Goal: Task Accomplishment & Management: Use online tool/utility

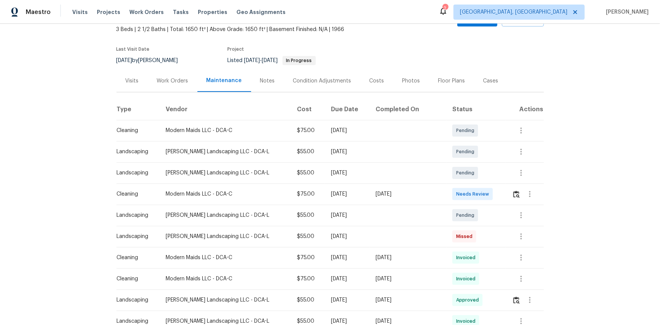
scroll to position [68, 0]
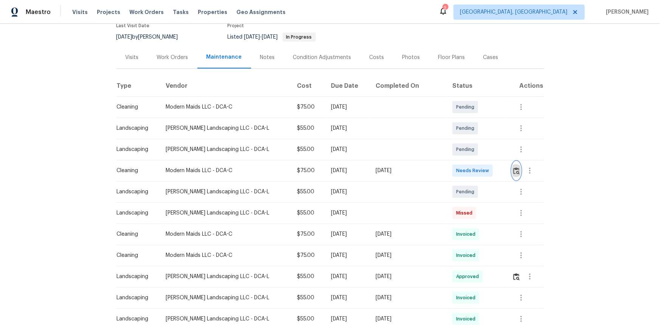
click at [514, 168] on img "button" at bounding box center [516, 170] width 6 height 7
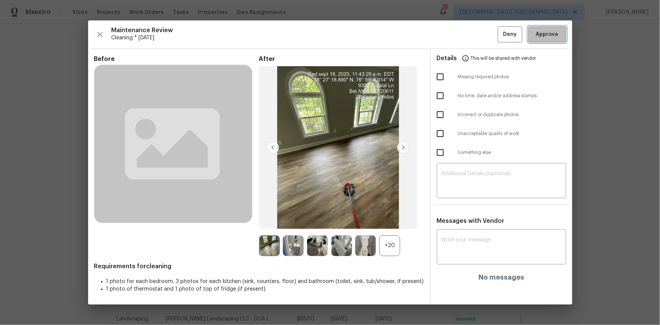
click at [537, 36] on span "Approve" at bounding box center [547, 34] width 23 height 9
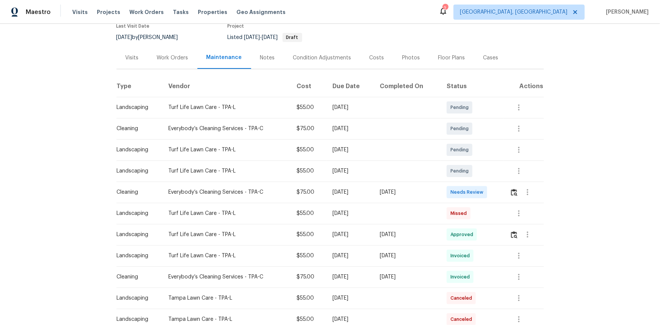
scroll to position [68, 0]
click at [512, 190] on img "button" at bounding box center [514, 191] width 6 height 7
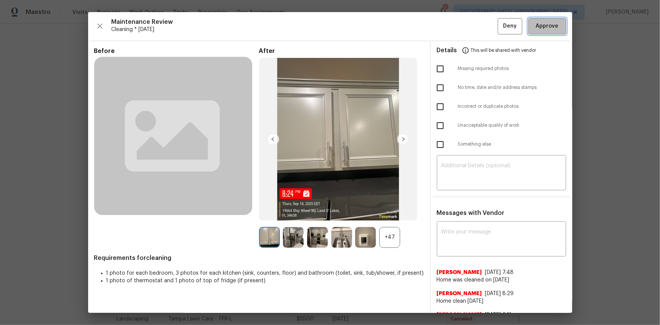
click at [537, 26] on span "Approve" at bounding box center [547, 26] width 23 height 9
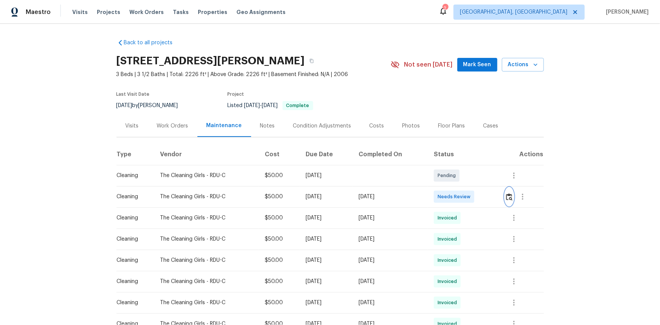
click at [510, 199] on img "button" at bounding box center [509, 196] width 6 height 7
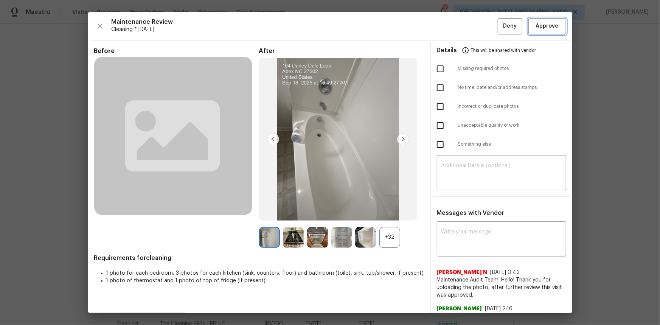
click at [536, 29] on span "Approve" at bounding box center [547, 26] width 23 height 9
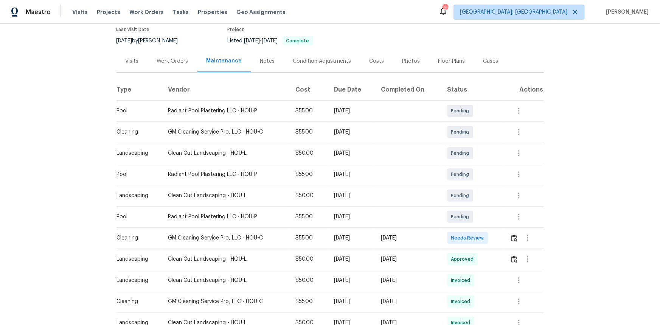
scroll to position [103, 0]
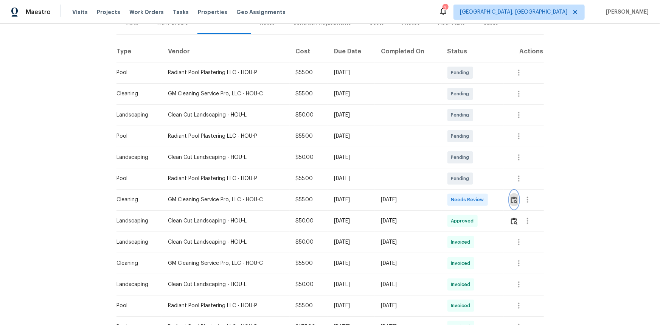
click at [516, 198] on img "button" at bounding box center [514, 199] width 6 height 7
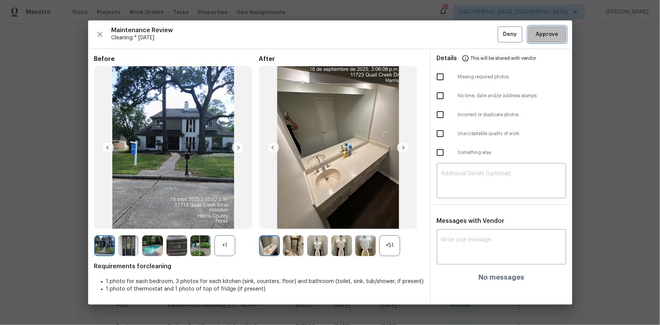
click at [540, 40] on button "Approve" at bounding box center [547, 34] width 38 height 16
